Goal: Transaction & Acquisition: Purchase product/service

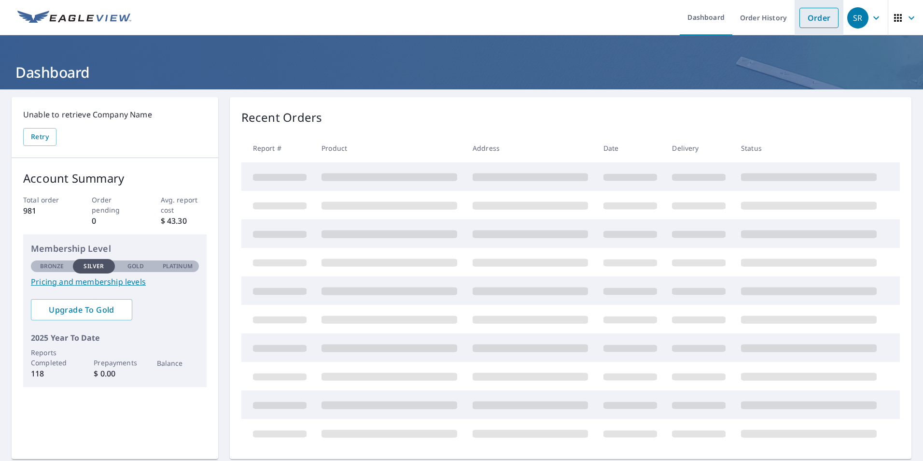
click at [808, 22] on link "Order" at bounding box center [819, 18] width 39 height 20
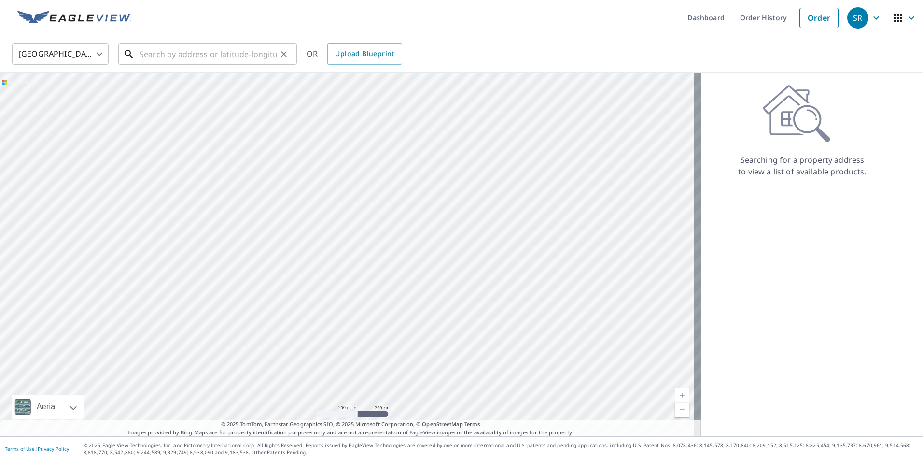
click at [184, 57] on input "text" at bounding box center [209, 54] width 138 height 27
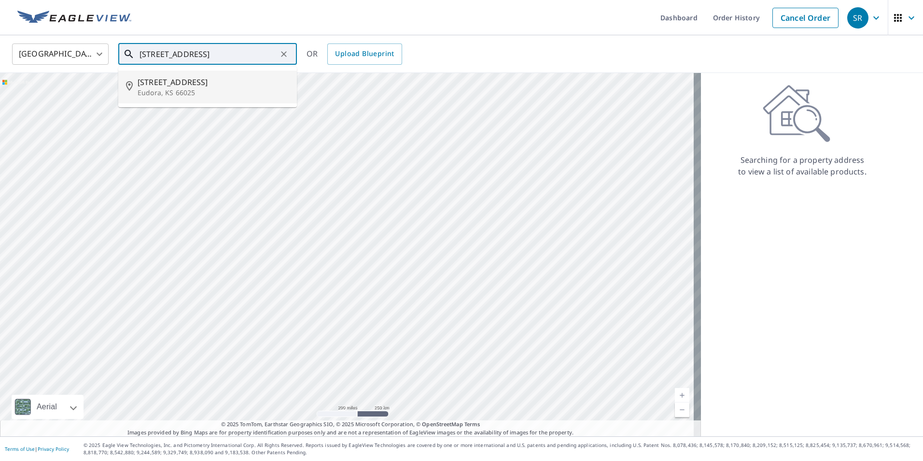
click at [170, 82] on span "718 E 2100 Rd" at bounding box center [214, 82] width 152 height 12
type input "718 E 2100 Rd Eudora, KS 66025"
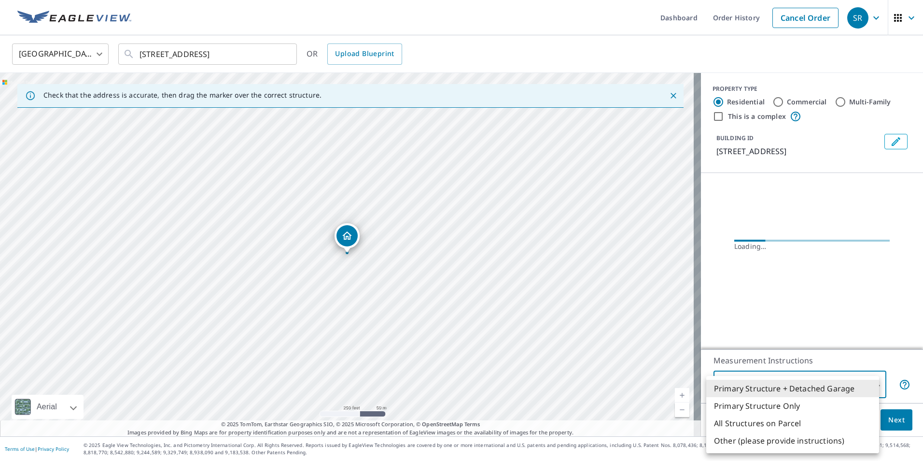
click at [828, 384] on body "SR SR Dashboard Order History Cancel Order SR United States US ​ 718 E 2100 Rd …" at bounding box center [461, 230] width 923 height 461
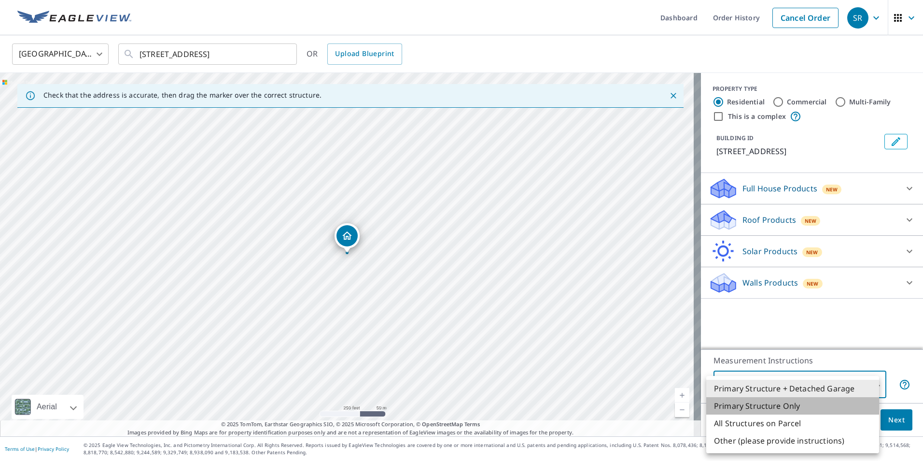
click at [795, 411] on li "Primary Structure Only" at bounding box center [793, 405] width 173 height 17
type input "2"
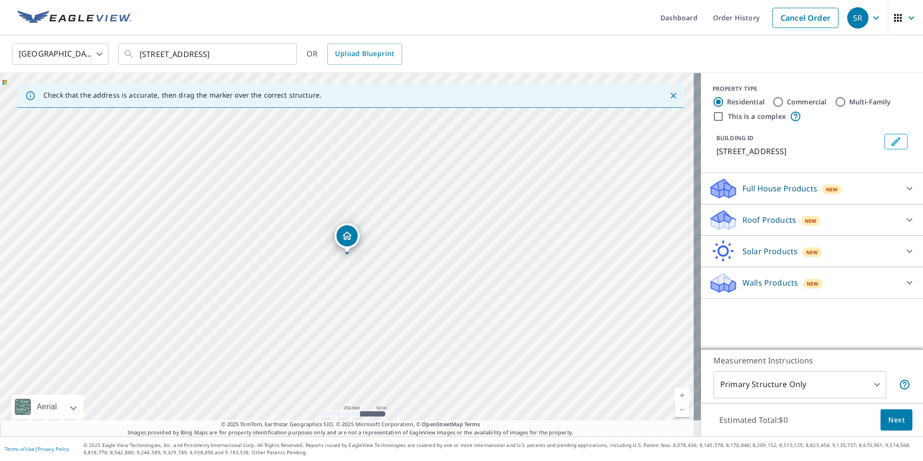
click at [889, 415] on span "Next" at bounding box center [897, 420] width 16 height 12
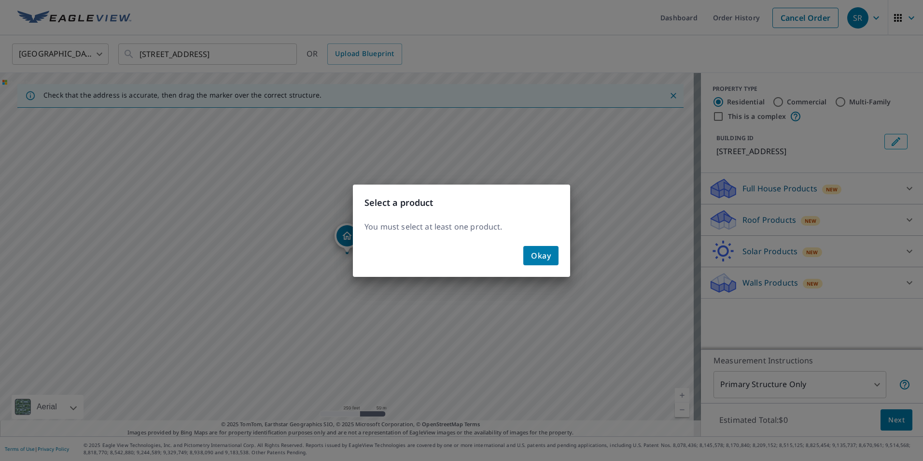
click at [541, 256] on span "Okay" at bounding box center [541, 256] width 20 height 14
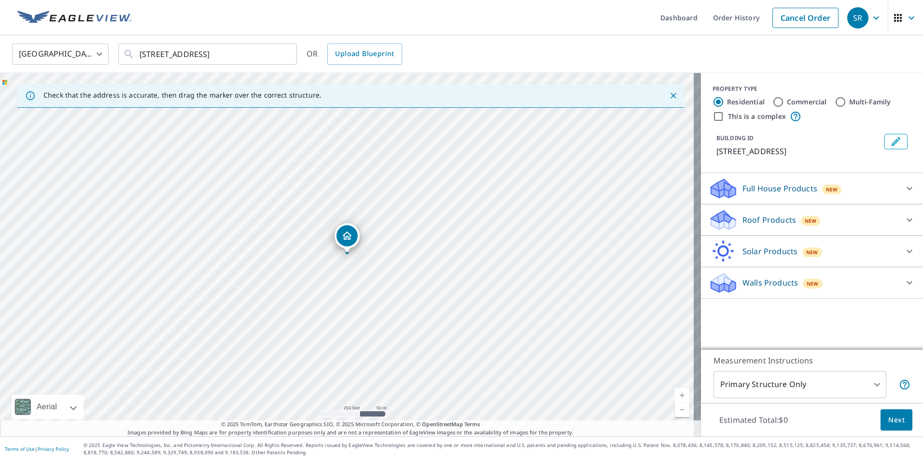
click at [886, 223] on div "Roof Products New" at bounding box center [803, 220] width 189 height 23
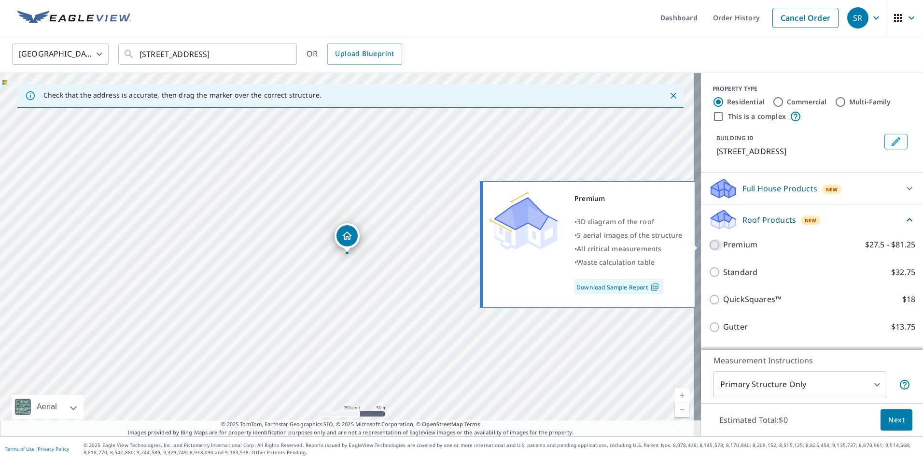
click at [709, 246] on input "Premium $27.5 - $81.25" at bounding box center [716, 245] width 14 height 12
checkbox input "true"
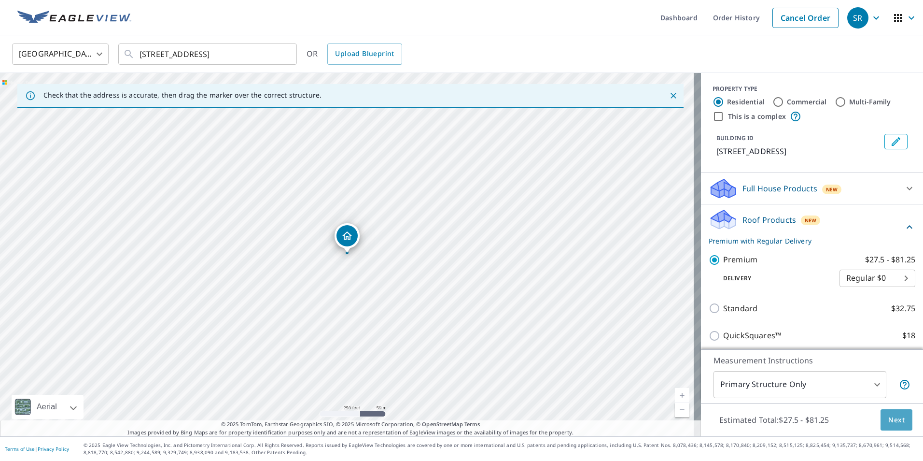
click at [891, 417] on span "Next" at bounding box center [897, 420] width 16 height 12
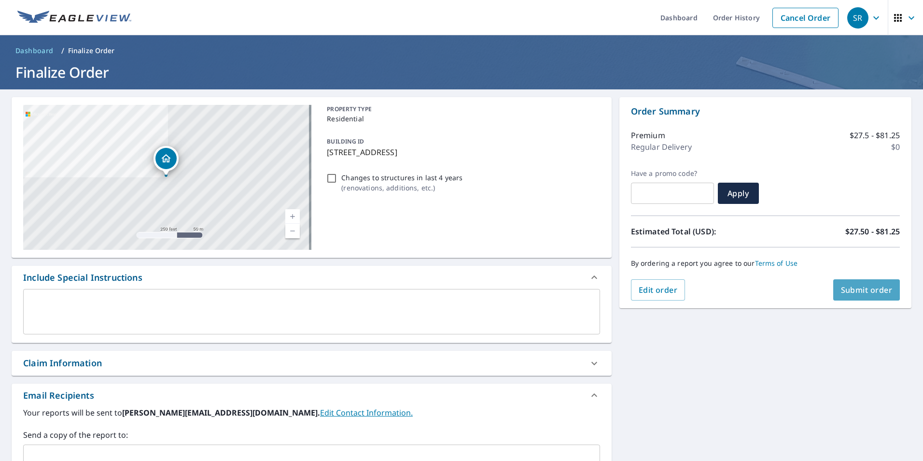
click at [851, 291] on span "Submit order" at bounding box center [867, 289] width 52 height 11
